Goal: Information Seeking & Learning: Learn about a topic

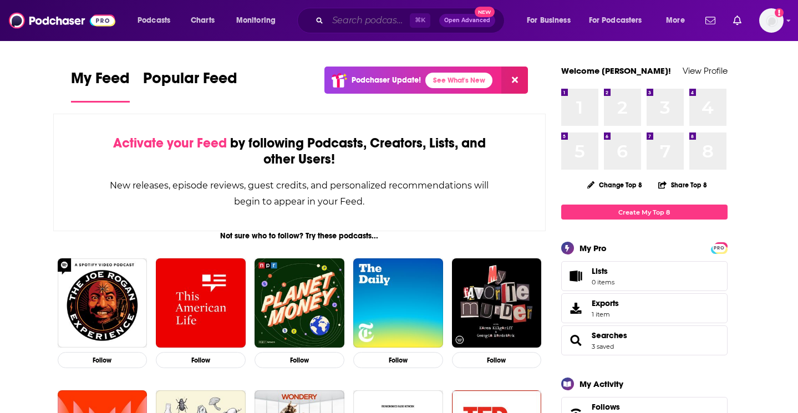
click at [355, 19] on input "Search podcasts, credits, & more..." at bounding box center [369, 21] width 82 height 18
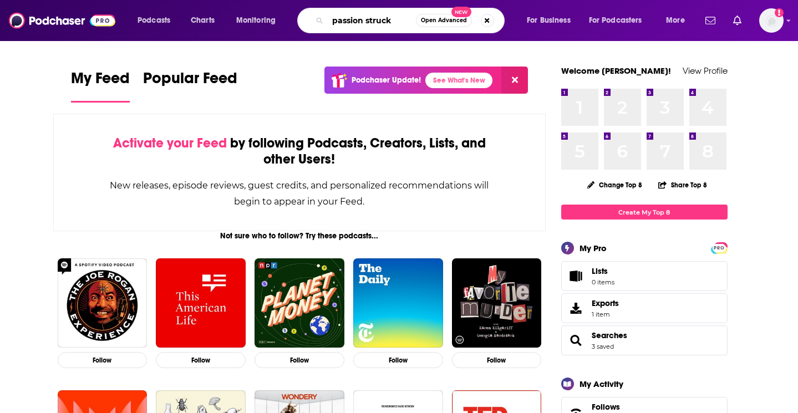
type input "passion struck"
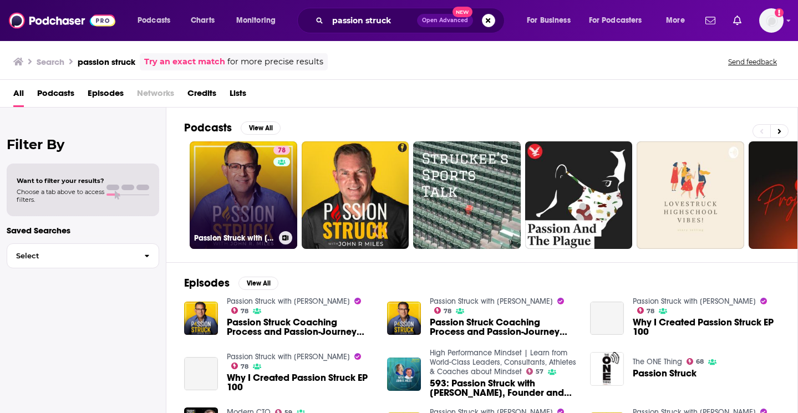
click at [262, 216] on link "78 Passion Struck with [PERSON_NAME]" at bounding box center [244, 195] width 108 height 108
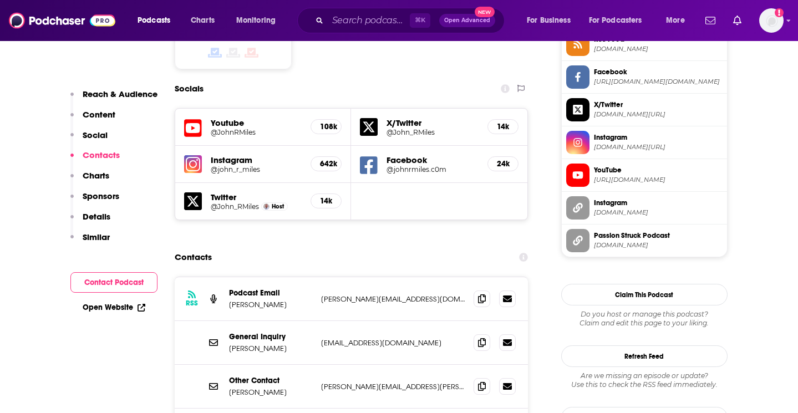
scroll to position [980, 0]
